Goal: Task Accomplishment & Management: Manage account settings

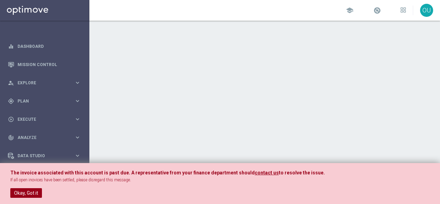
click at [27, 192] on button "Okay, Got it" at bounding box center [26, 193] width 32 height 10
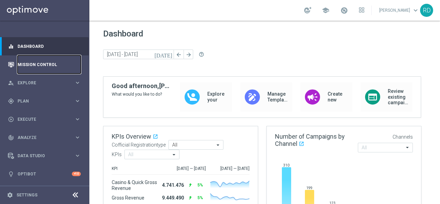
click at [53, 63] on link "Mission Control" at bounding box center [49, 64] width 63 height 18
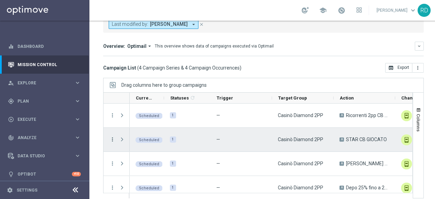
click at [113, 136] on icon "more_vert" at bounding box center [112, 139] width 6 height 6
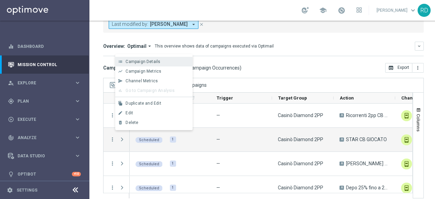
click at [155, 61] on span "Campaign Details" at bounding box center [142, 61] width 35 height 5
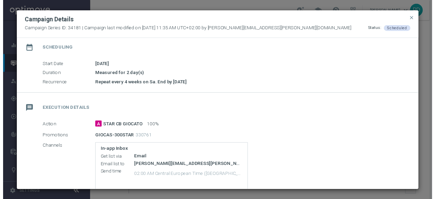
scroll to position [69, 0]
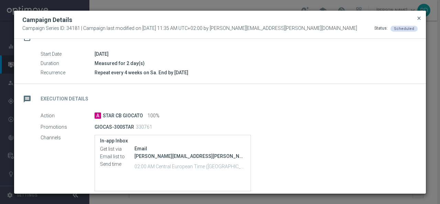
click at [418, 18] on span "close" at bounding box center [418, 17] width 5 height 5
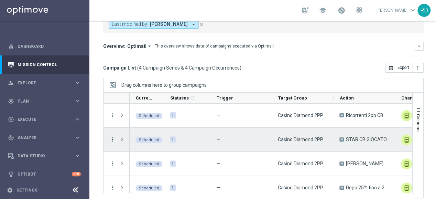
click at [111, 139] on icon "more_vert" at bounding box center [112, 139] width 6 height 6
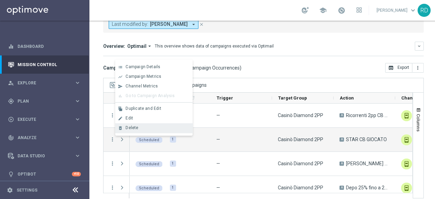
click at [140, 129] on div "Delete" at bounding box center [157, 127] width 64 height 5
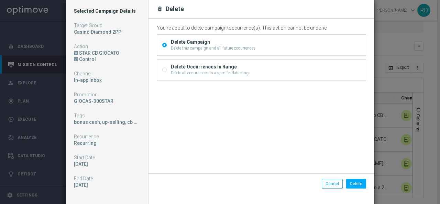
click at [226, 70] on div "Delete all occurrences in a specific date range" at bounding box center [210, 73] width 79 height 6
click at [169, 70] on label "Delete Occurrences In Range Delete all occurrences in a specific date range" at bounding box center [209, 70] width 81 height 12
click at [166, 70] on input "Delete Occurrences In Range Delete all occurrences in a specific date range" at bounding box center [164, 70] width 4 height 4
radio input "true"
radio input "false"
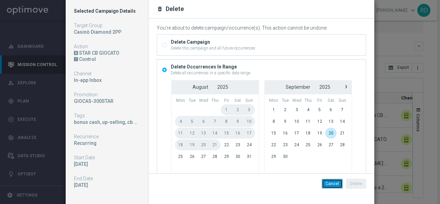
click at [328, 184] on button "Cancel" at bounding box center [332, 184] width 21 height 10
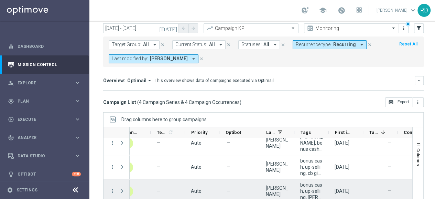
scroll to position [57, 0]
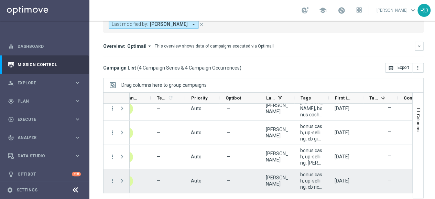
drag, startPoint x: 245, startPoint y: 161, endPoint x: 172, endPoint y: 180, distance: 75.3
